Goal: Communication & Community: Answer question/provide support

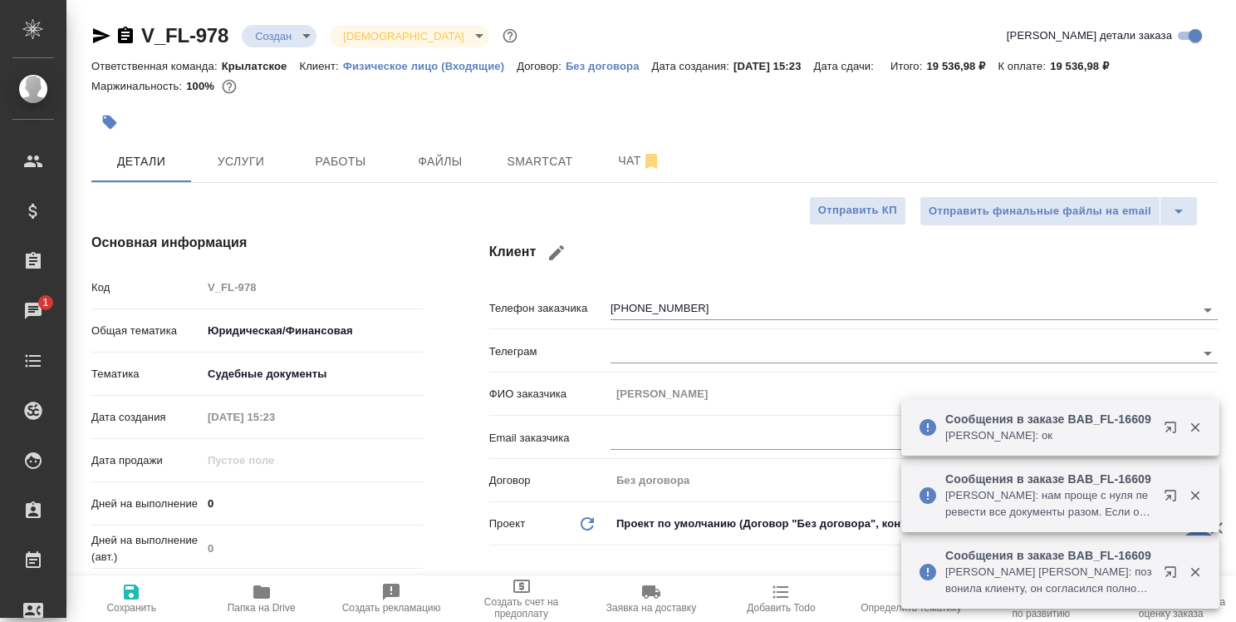
select select "RU"
click at [362, 156] on span "Работы" at bounding box center [341, 161] width 80 height 21
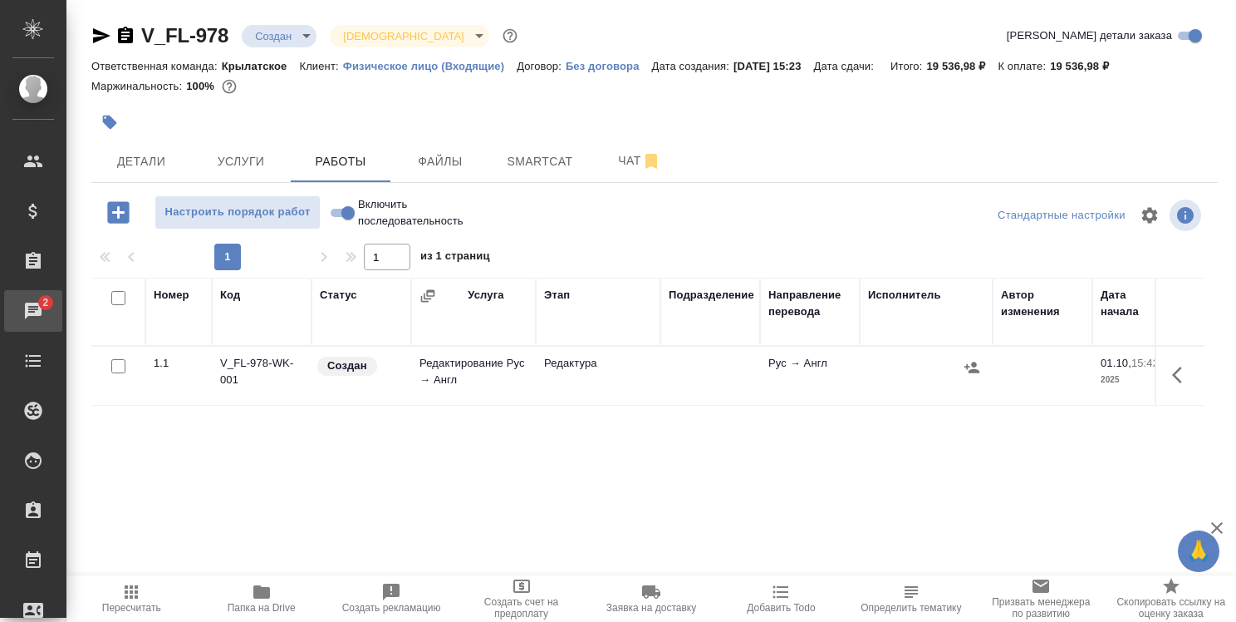
click at [33, 307] on div "Чаты" at bounding box center [13, 310] width 42 height 25
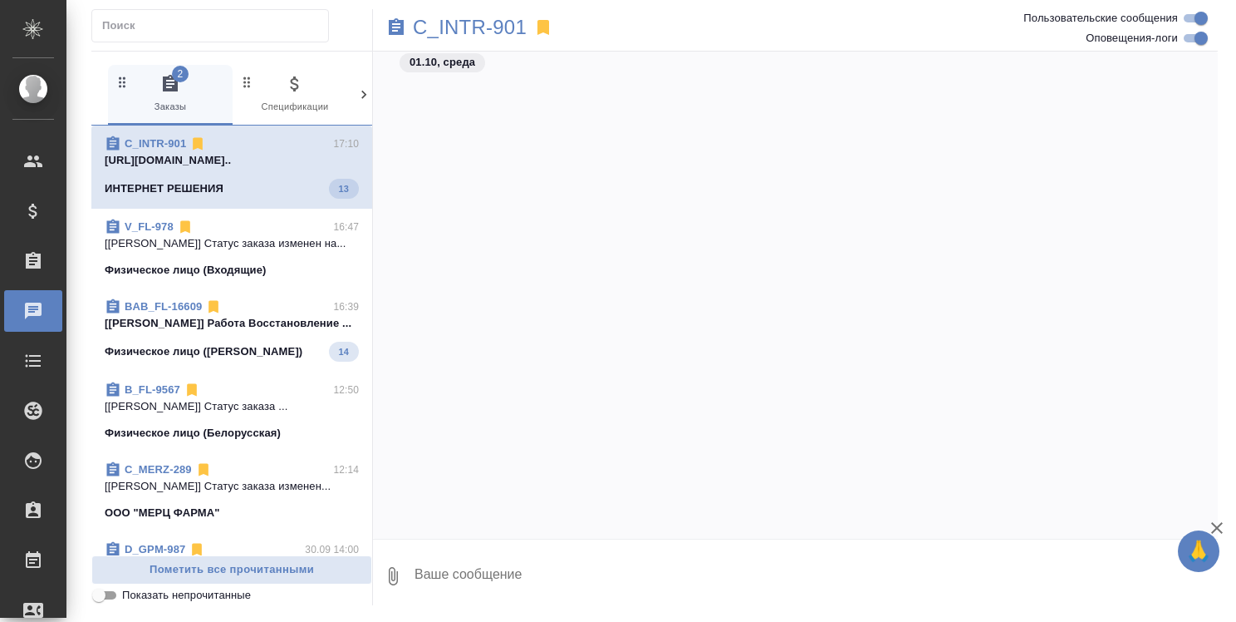
scroll to position [11936, 0]
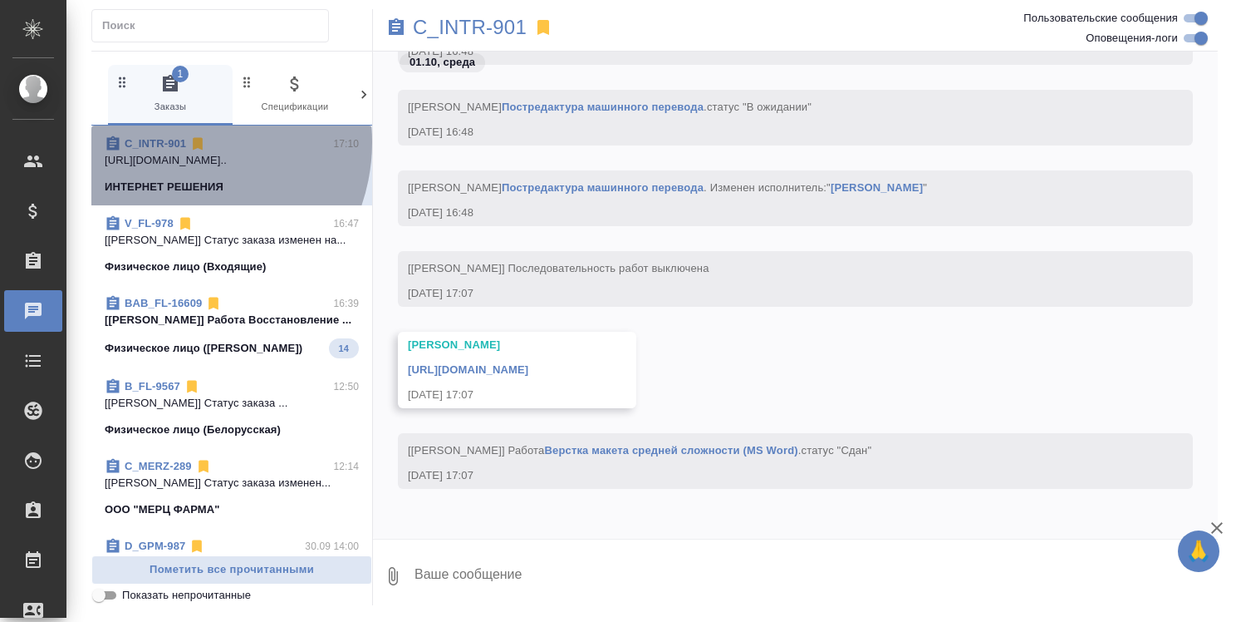
click at [177, 142] on link "C_INTR-901" at bounding box center [155, 143] width 61 height 12
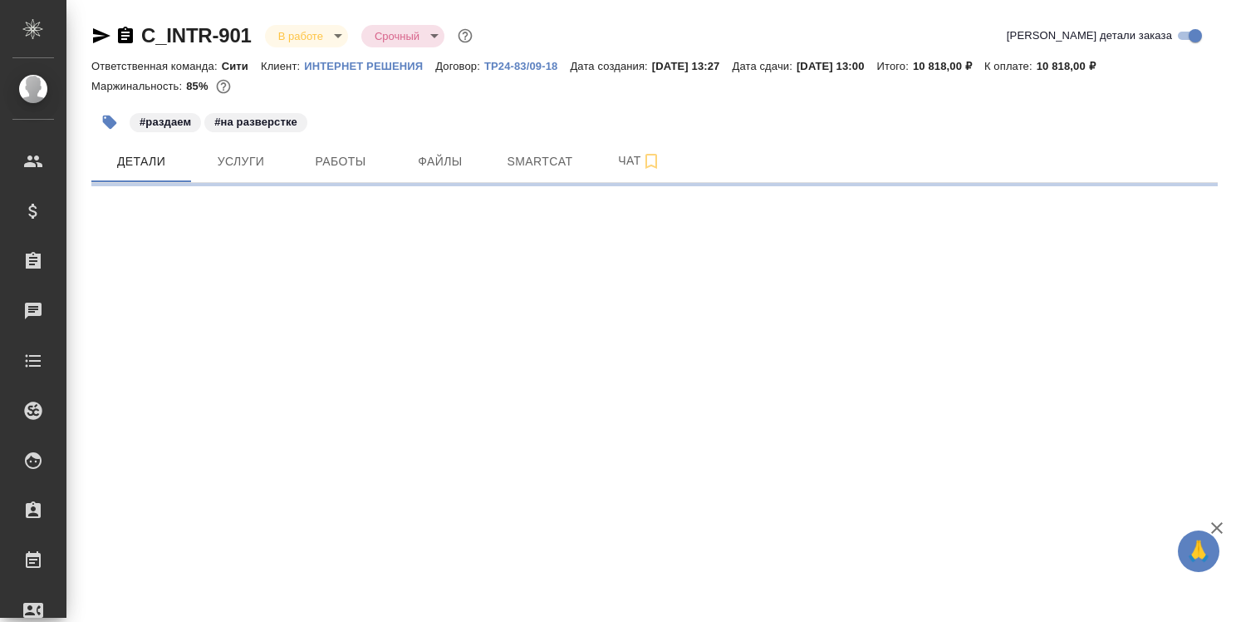
select select "RU"
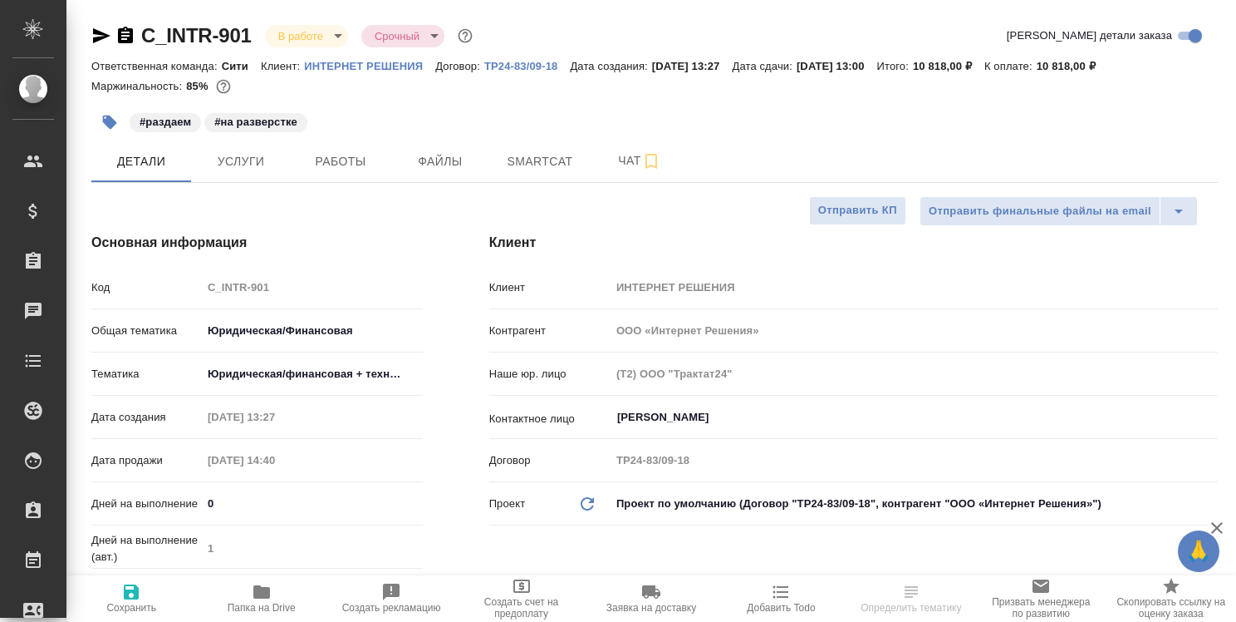
type textarea "x"
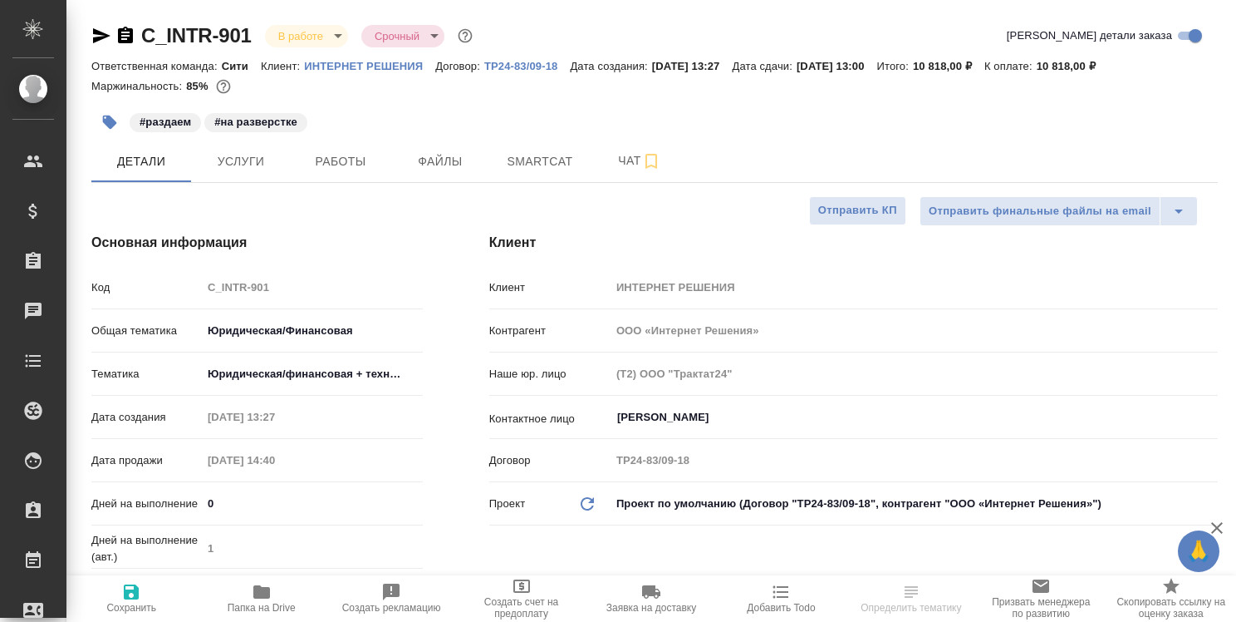
type textarea "x"
type input "Валеев Динар"
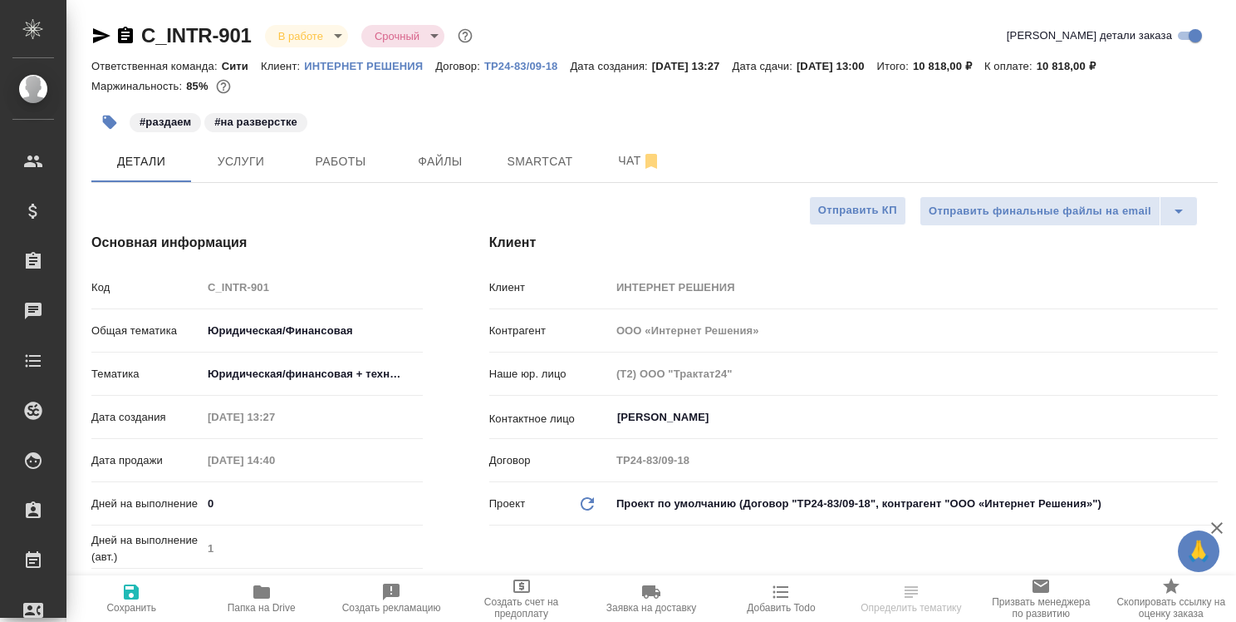
type textarea "x"
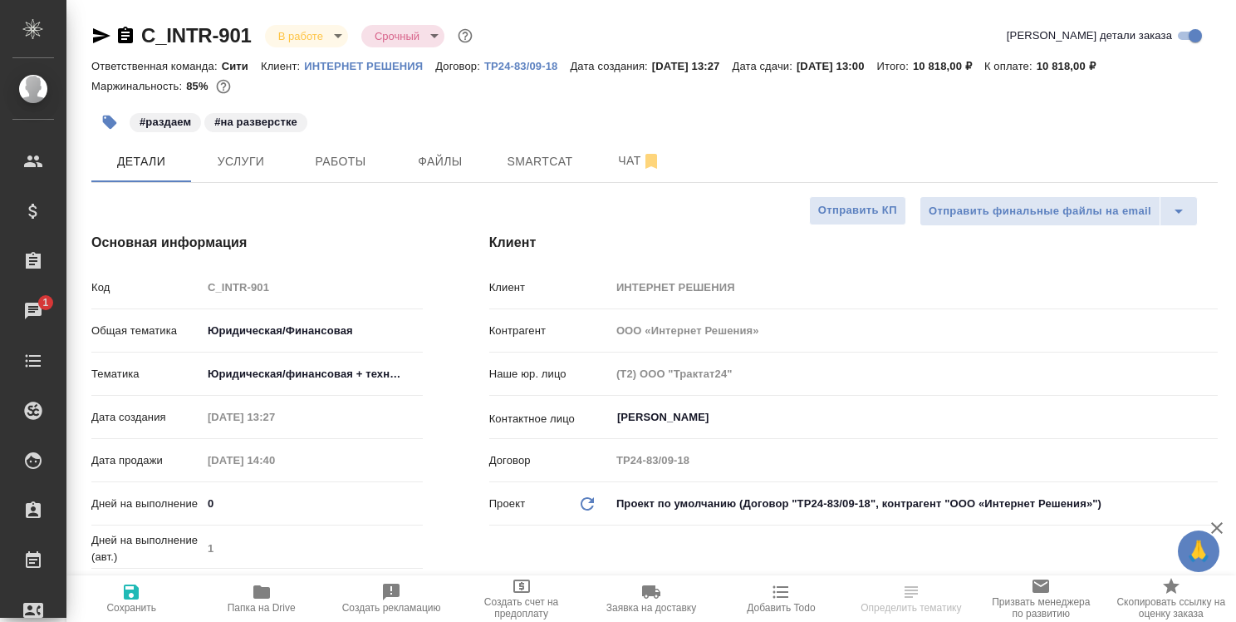
type textarea "x"
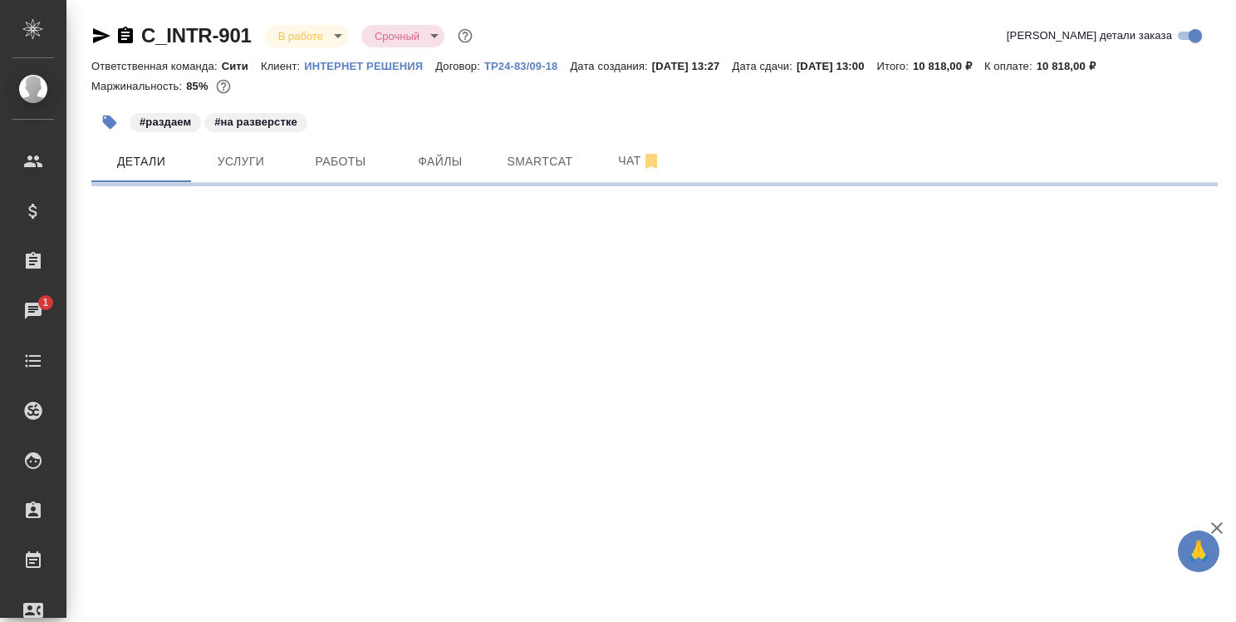
select select "RU"
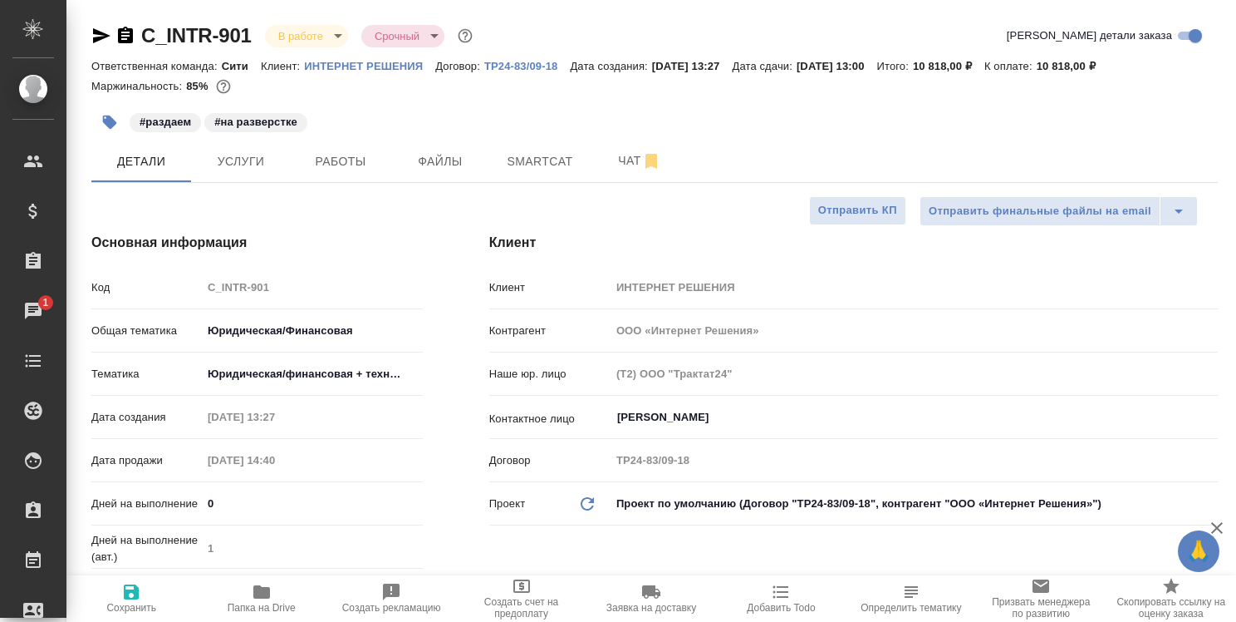
type textarea "x"
click at [350, 161] on span "Работы" at bounding box center [341, 161] width 80 height 21
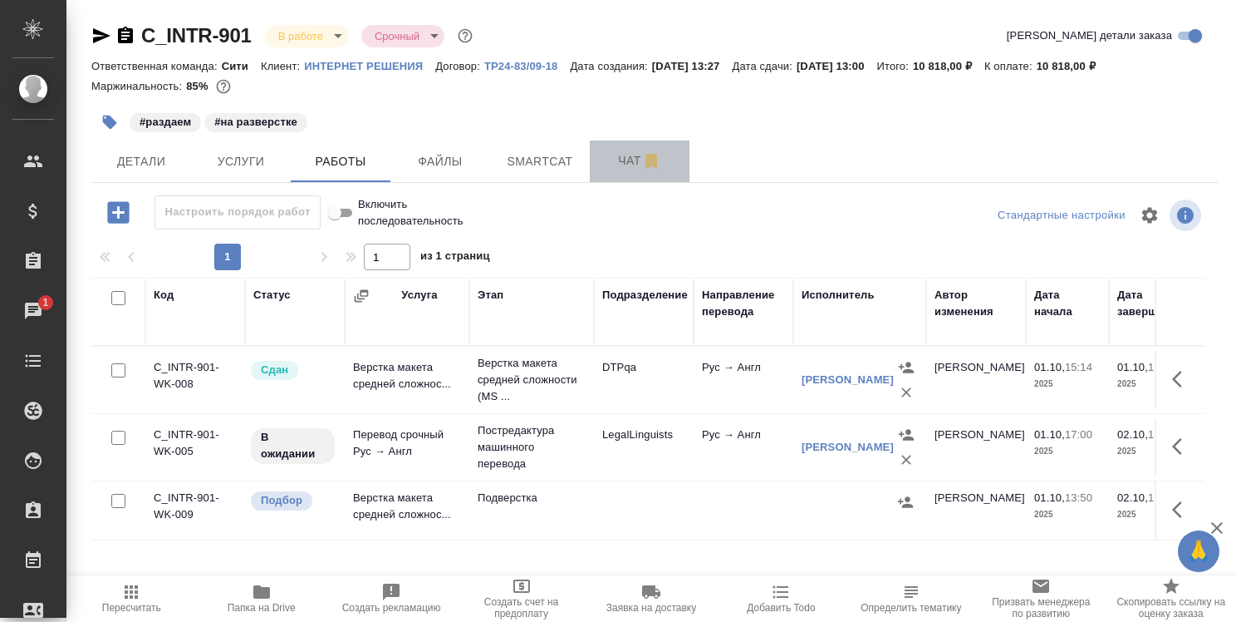
click at [615, 155] on span "Чат" at bounding box center [640, 160] width 80 height 21
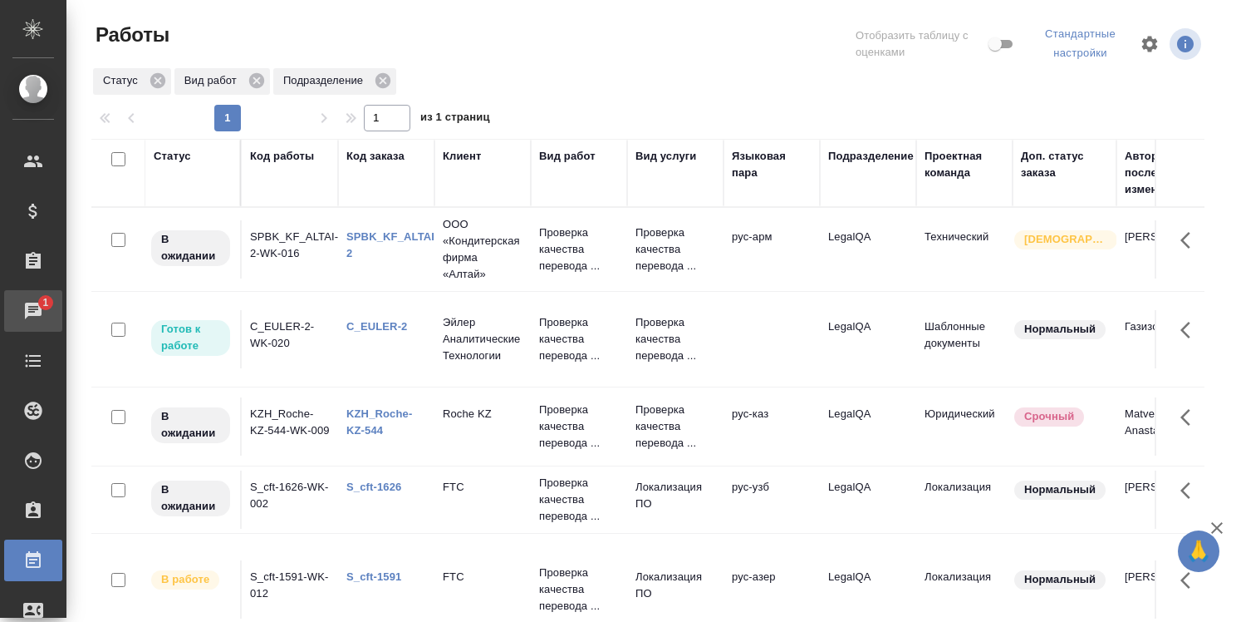
click at [33, 298] on div "Чаты" at bounding box center [13, 310] width 42 height 25
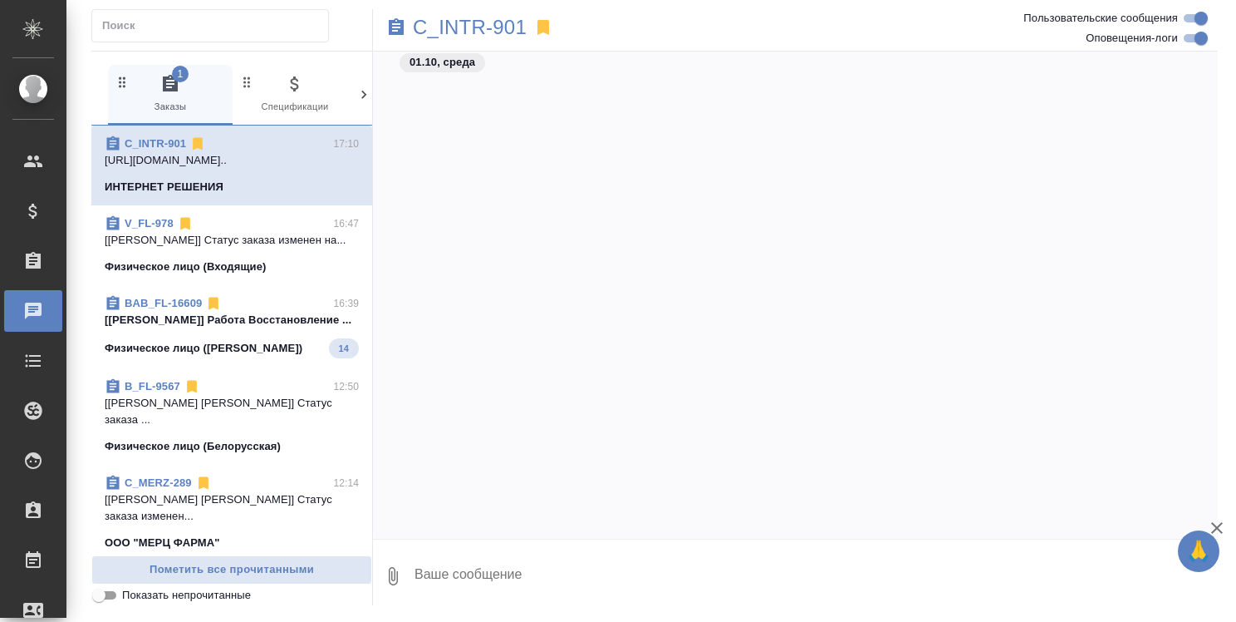
scroll to position [11936, 0]
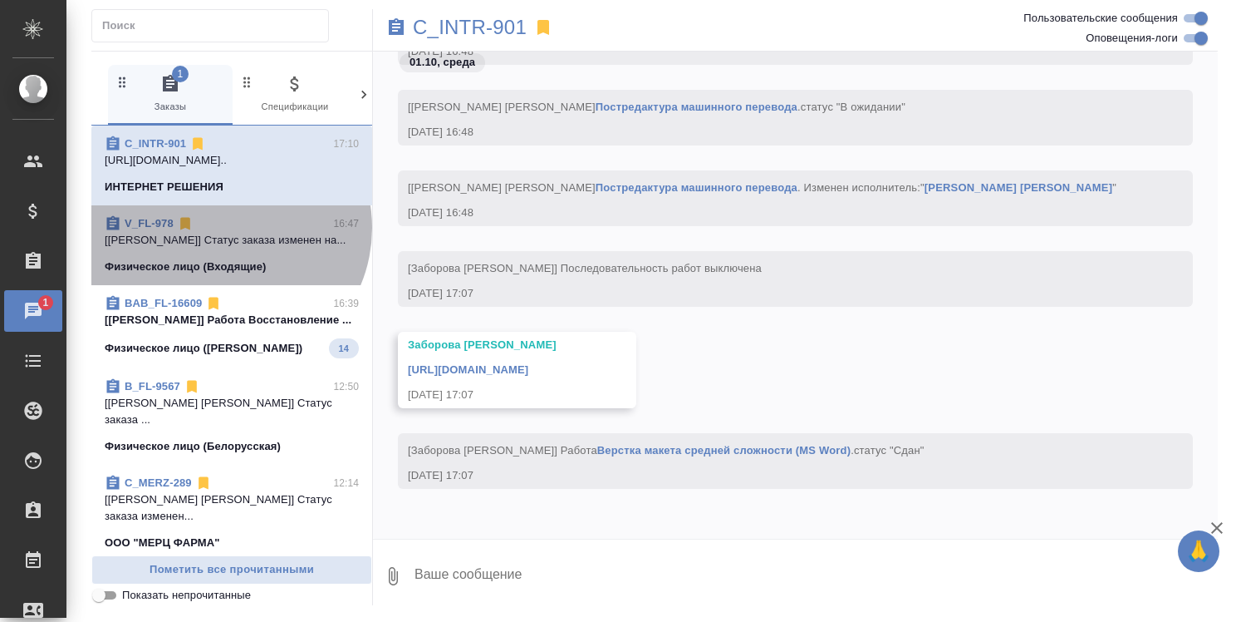
click at [224, 228] on div "V_FL-978 16:47" at bounding box center [232, 223] width 254 height 17
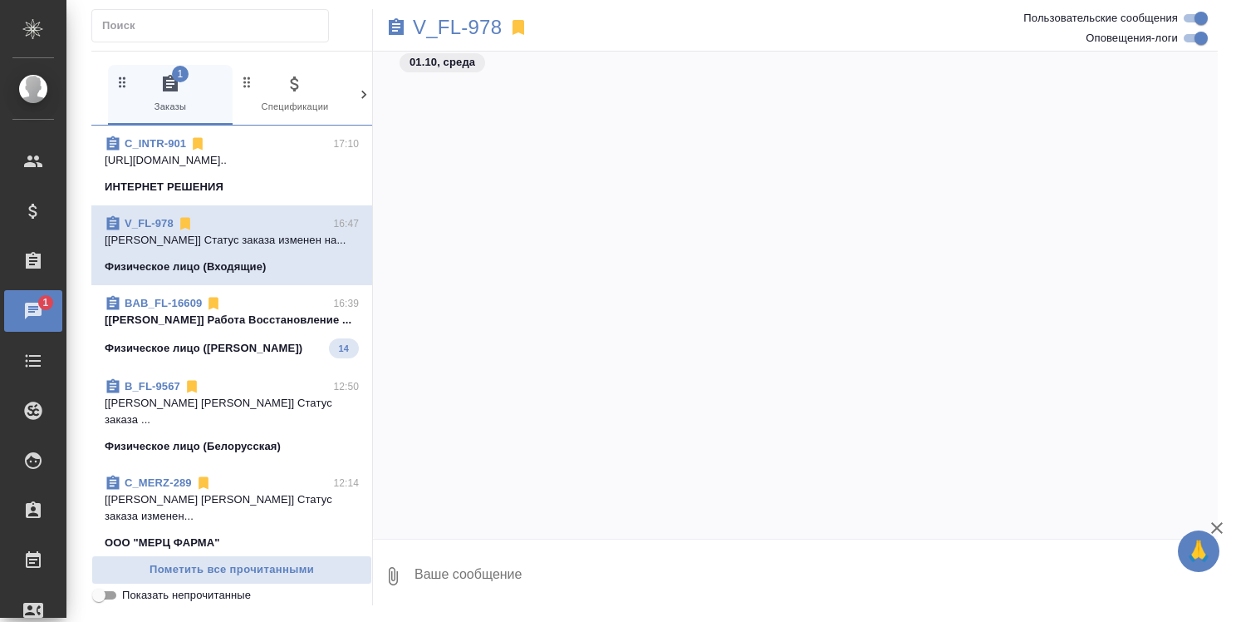
scroll to position [2485, 0]
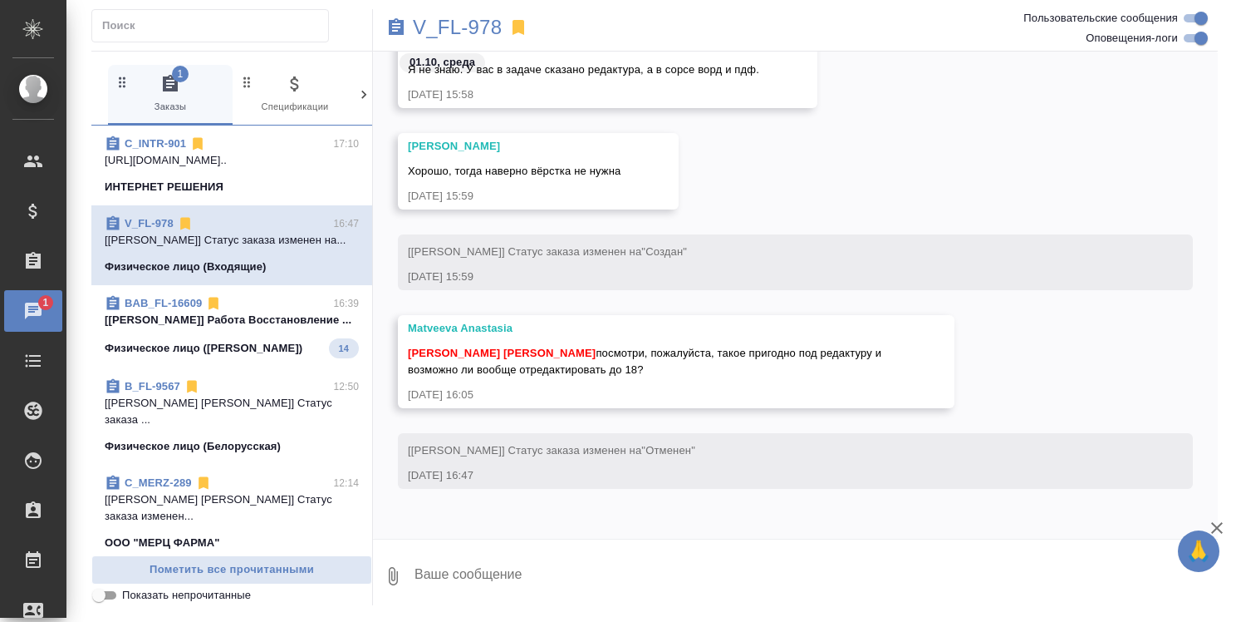
click at [215, 312] on p "[[PERSON_NAME]] Работа Восстановление ..." at bounding box center [232, 320] width 254 height 17
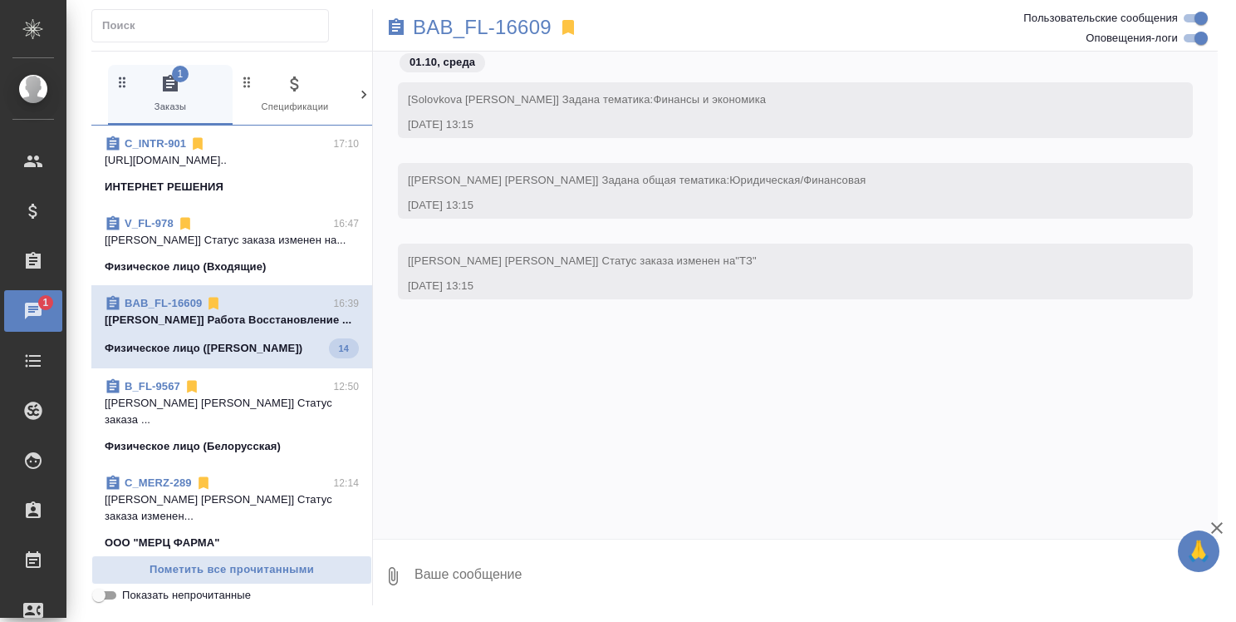
scroll to position [17959, 0]
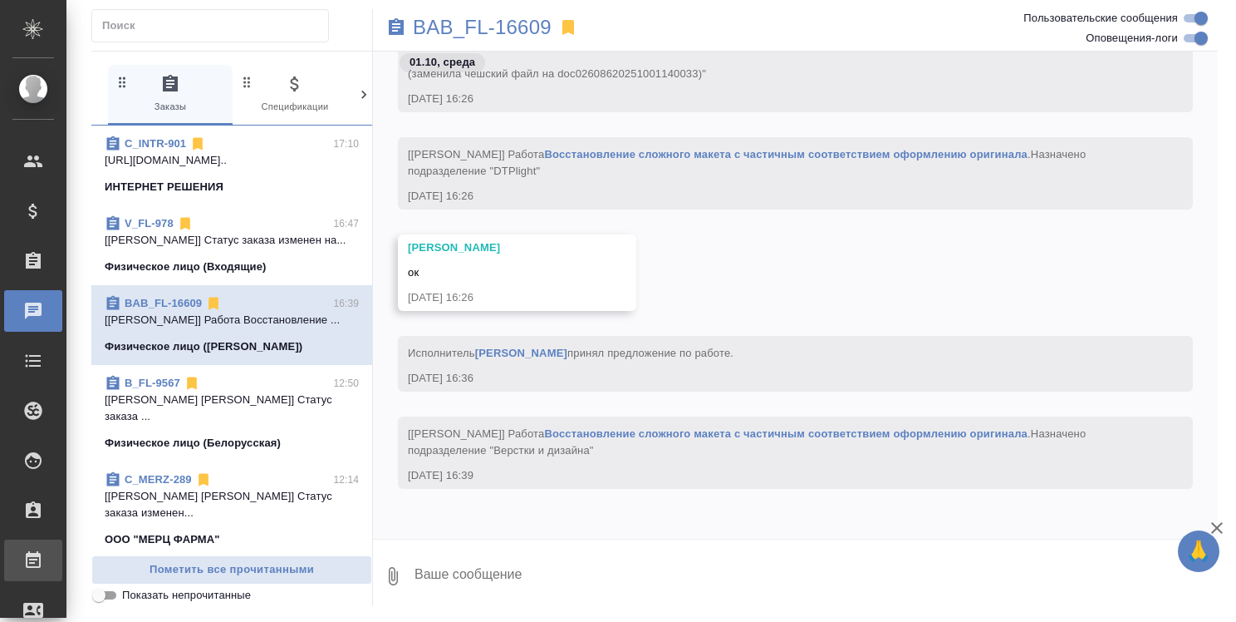
click at [97, 558] on div ".cls-1 fill:#fff; AWATERA [PERSON_NAME] Спецификации Заказы 0 Чаты Todo Проекты…" at bounding box center [618, 311] width 1236 height 622
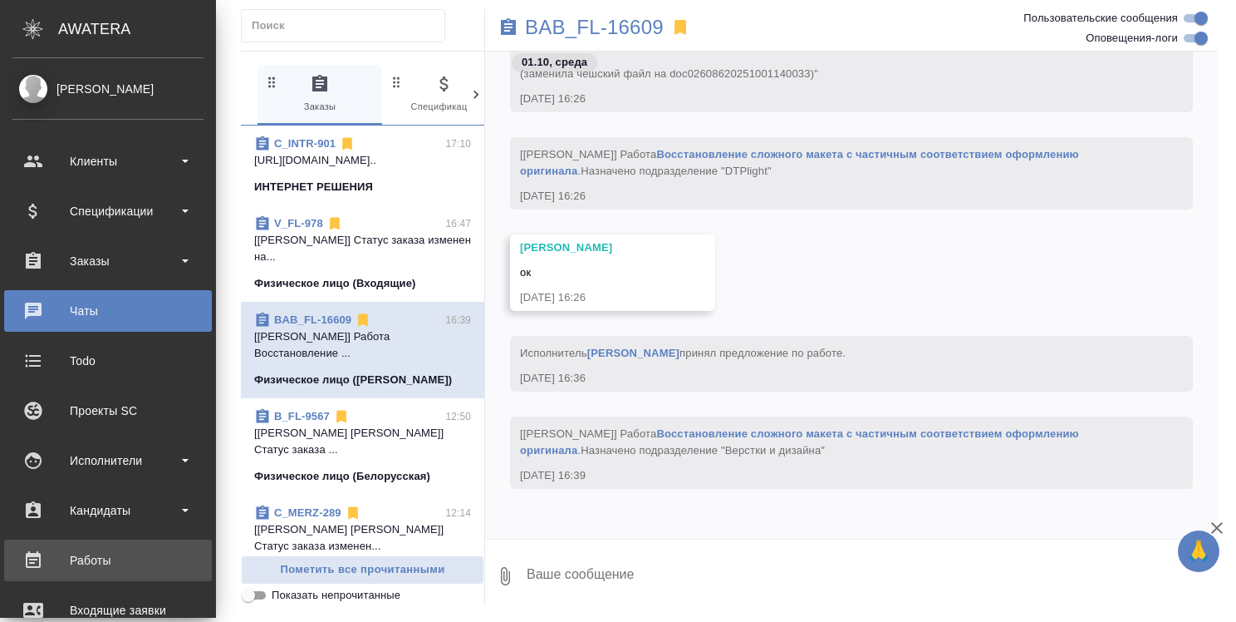
click at [57, 553] on div "Работы" at bounding box center [107, 560] width 191 height 25
